Goal: Check status: Check status

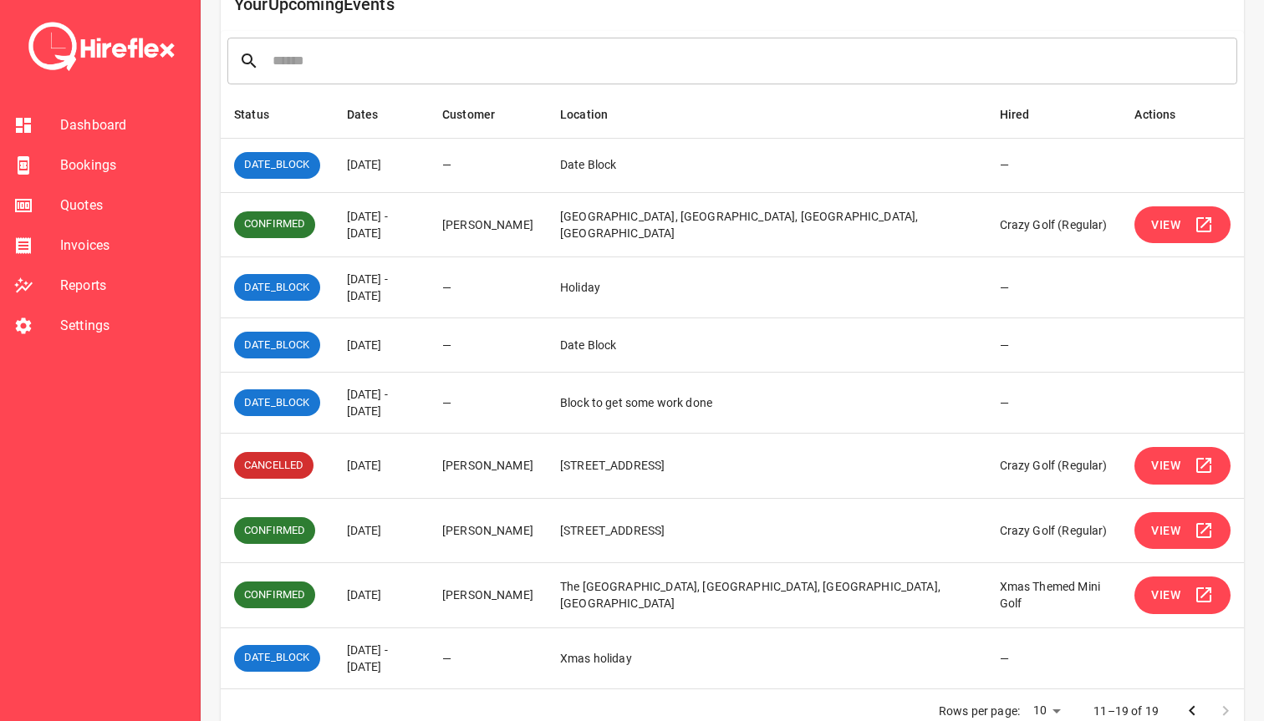
scroll to position [205, 0]
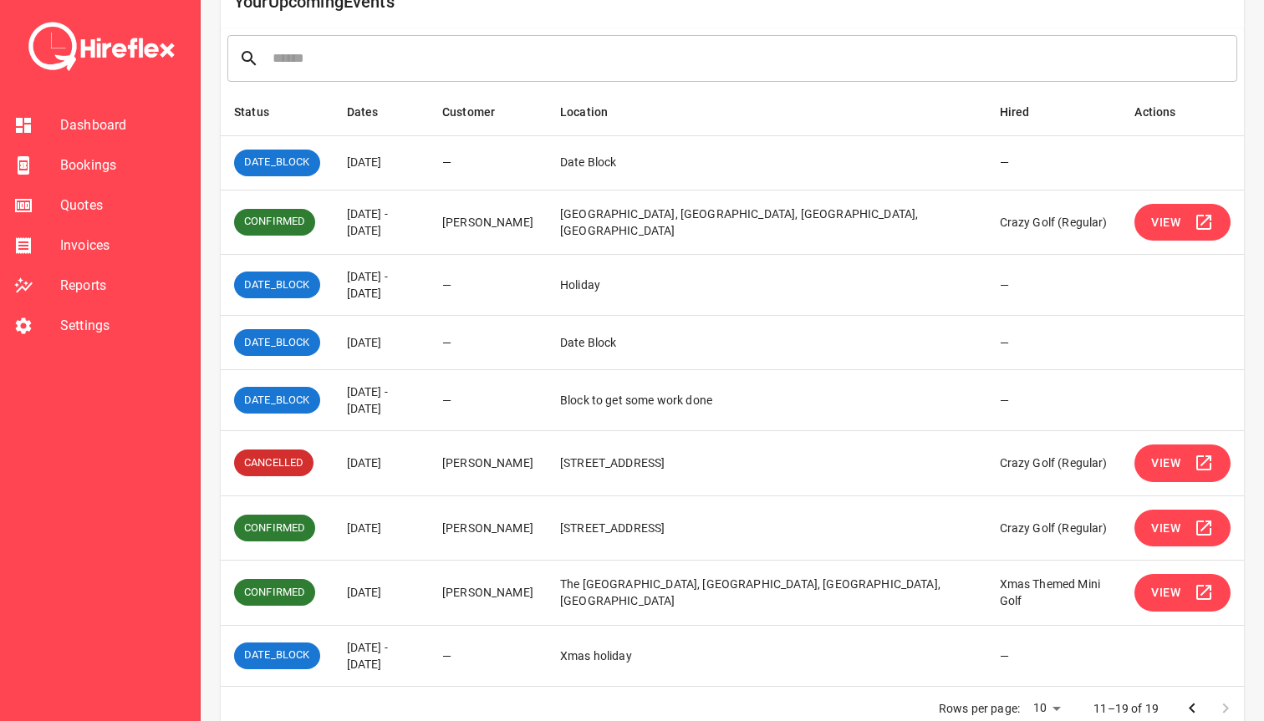
drag, startPoint x: 345, startPoint y: 391, endPoint x: 396, endPoint y: 401, distance: 52.0
click at [396, 402] on td "[DATE] - [DATE]" at bounding box center [381, 400] width 96 height 61
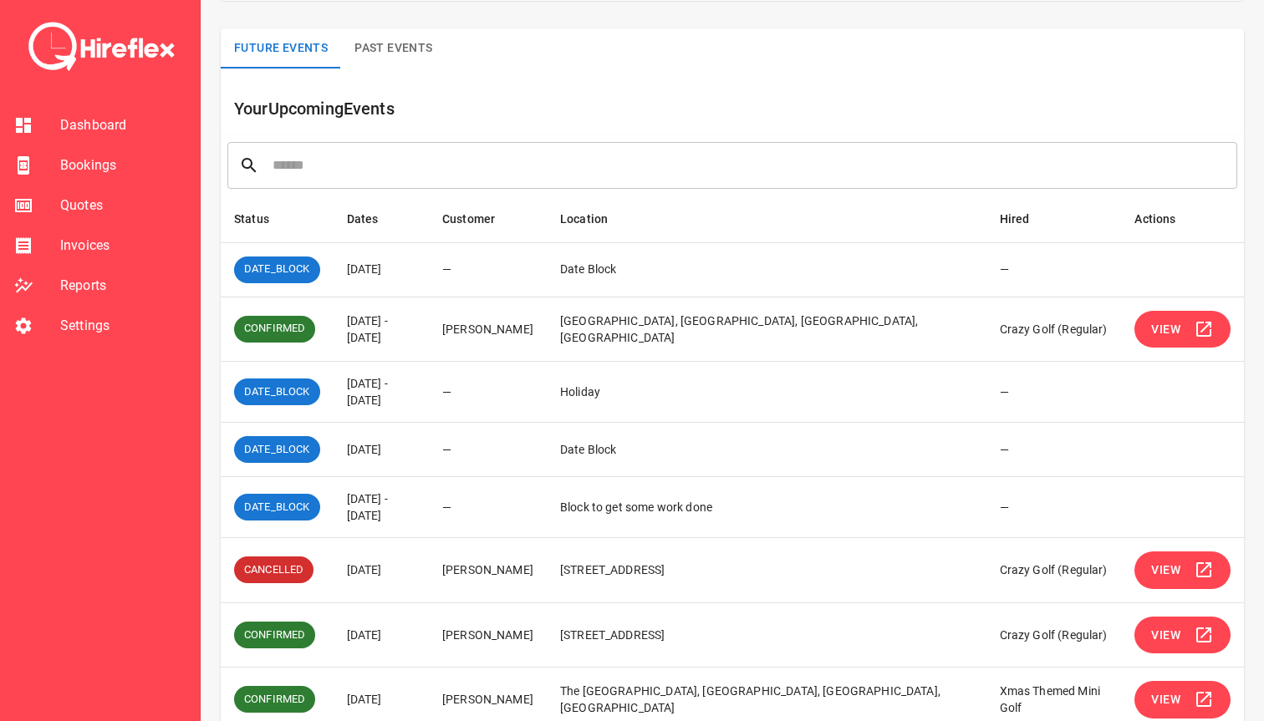
scroll to position [110, 0]
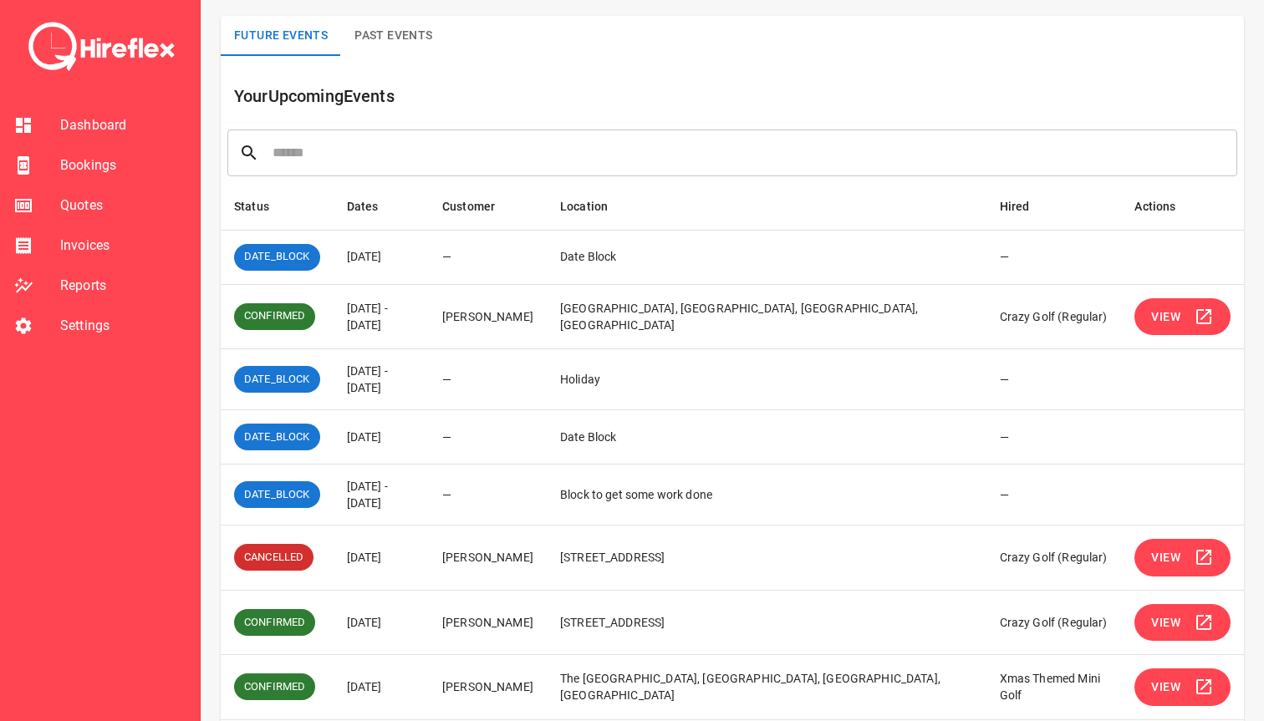
click at [485, 456] on td "—" at bounding box center [488, 437] width 118 height 54
drag, startPoint x: 343, startPoint y: 488, endPoint x: 411, endPoint y: 503, distance: 70.2
click at [411, 503] on td "[DATE] - [DATE]" at bounding box center [381, 495] width 96 height 61
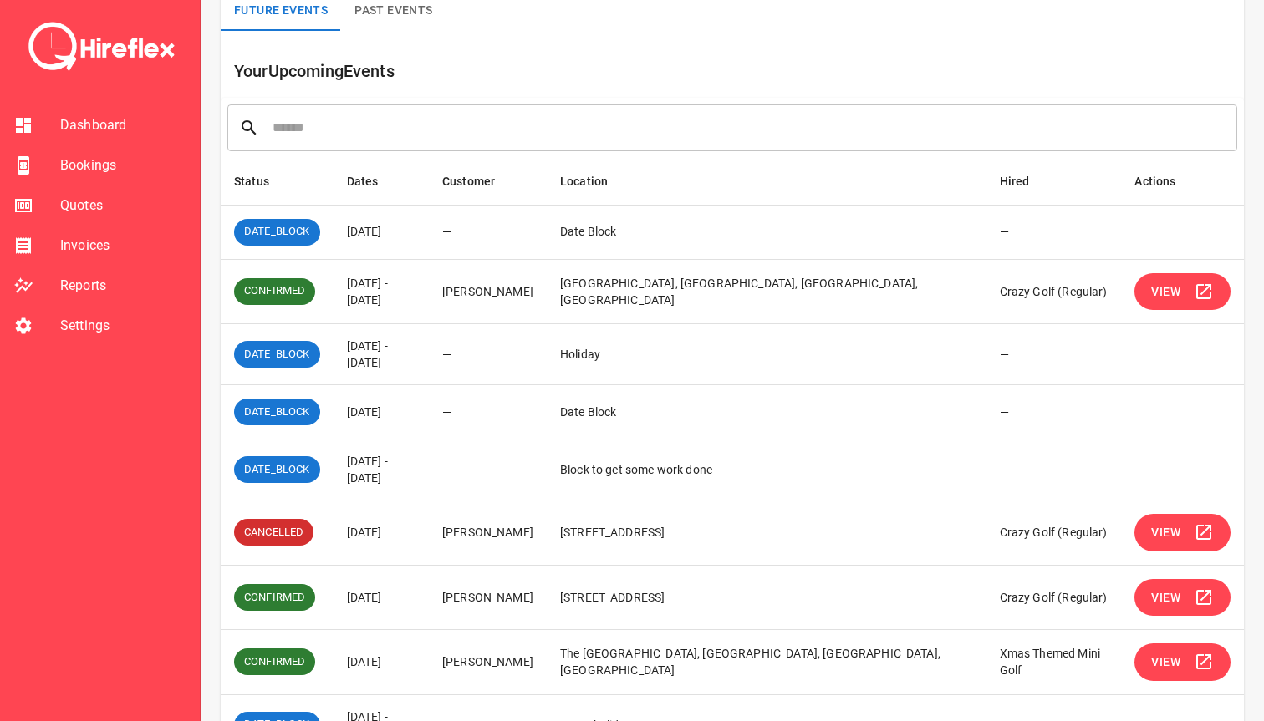
scroll to position [137, 0]
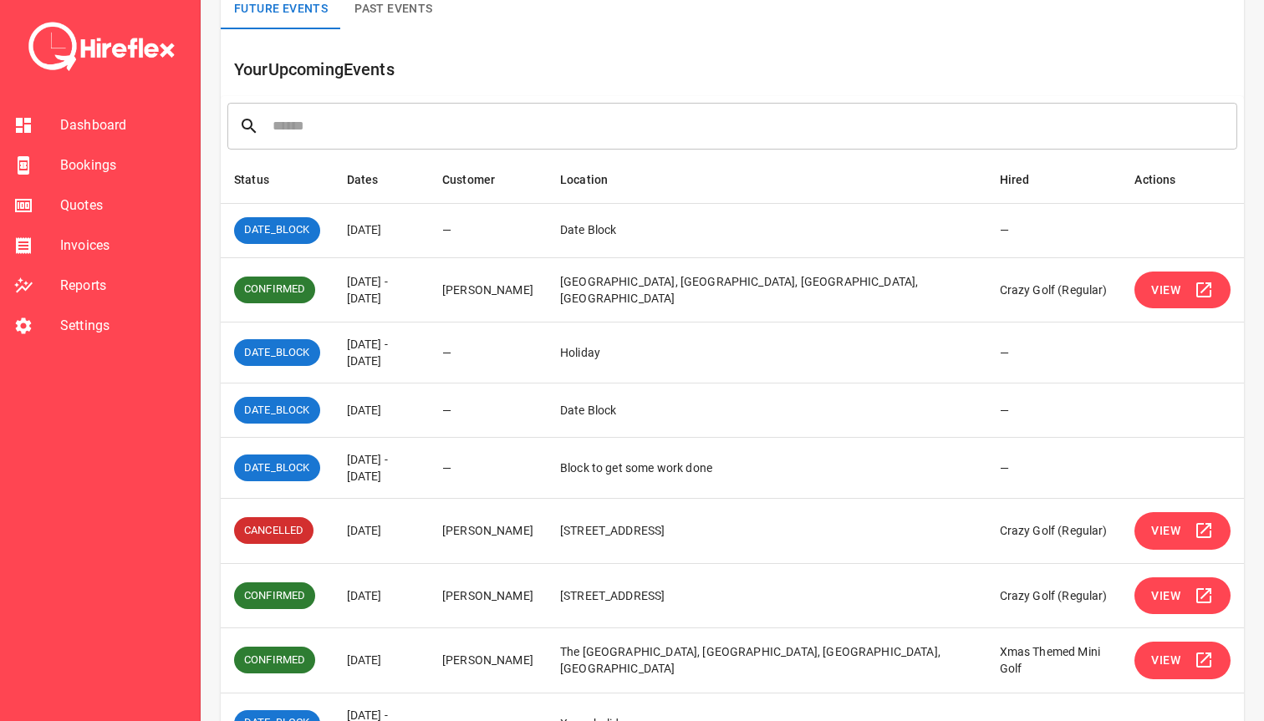
drag, startPoint x: 347, startPoint y: 404, endPoint x: 416, endPoint y: 496, distance: 115.2
click at [416, 496] on tbody "DATE_BLOCK [DATE] — Date Block — CONFIRMED [DATE] - [DATE] [PERSON_NAME] [PERSO…" at bounding box center [732, 478] width 1023 height 551
click at [416, 496] on td "[DATE] - [DATE]" at bounding box center [381, 468] width 96 height 61
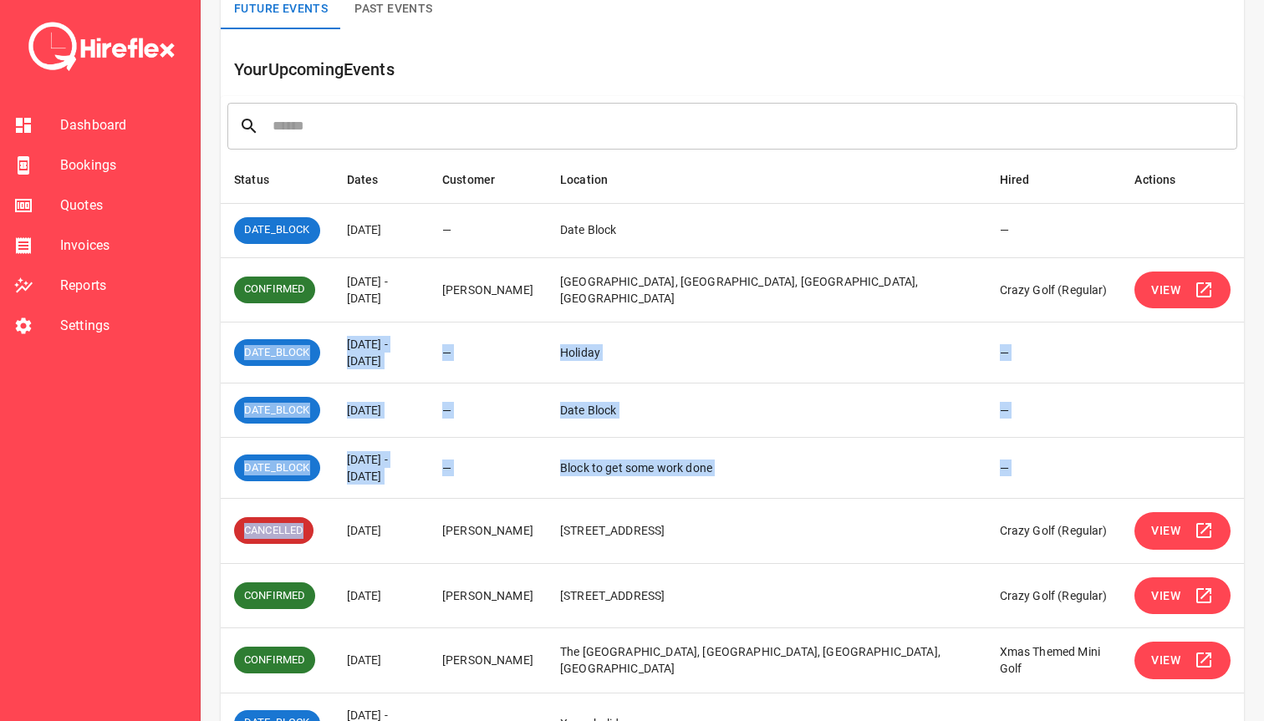
drag, startPoint x: 333, startPoint y: 336, endPoint x: 415, endPoint y: 501, distance: 184.6
click at [415, 501] on tbody "DATE_BLOCK [DATE] — Date Block — CONFIRMED [DATE] - [DATE] [PERSON_NAME] [PERSO…" at bounding box center [732, 478] width 1023 height 551
click at [415, 501] on td "[DATE]" at bounding box center [381, 531] width 96 height 65
